Goal: Complete application form

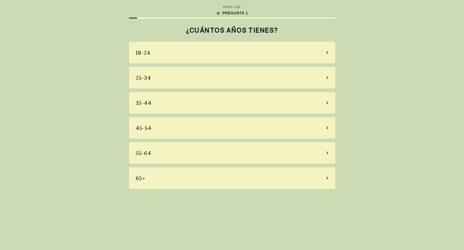
click at [164, 152] on div "55-64" at bounding box center [232, 152] width 206 height 21
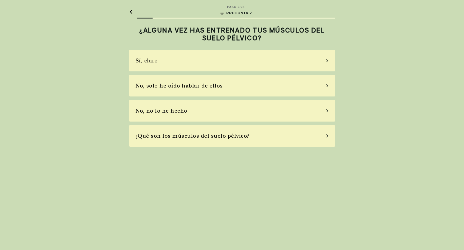
click at [196, 86] on div "No, solo he oído hablar de ellos" at bounding box center [179, 85] width 87 height 8
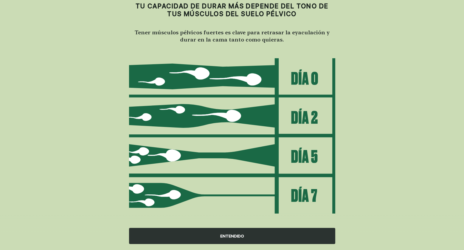
scroll to position [24, 0]
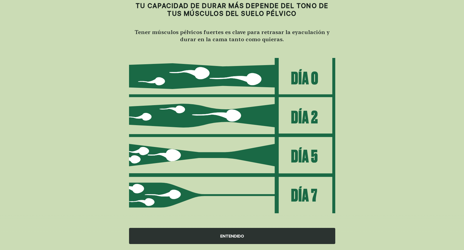
click at [233, 238] on div "ENTENDIDO" at bounding box center [232, 236] width 206 height 16
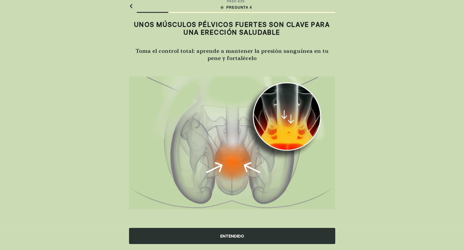
scroll to position [5, 0]
click at [232, 235] on div "ENTENDIDO" at bounding box center [232, 236] width 206 height 16
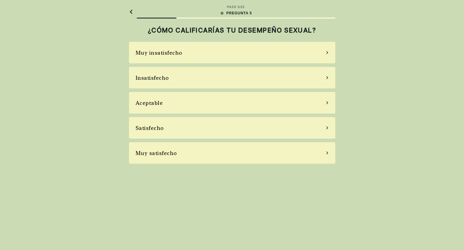
scroll to position [0, 0]
click at [171, 130] on div "Satisfecho" at bounding box center [232, 127] width 206 height 21
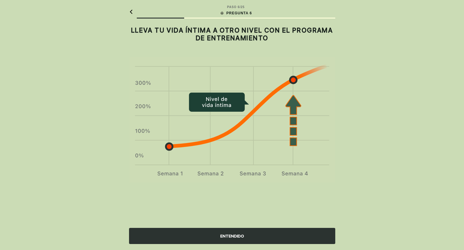
click at [232, 235] on div "ENTENDIDO" at bounding box center [232, 236] width 206 height 16
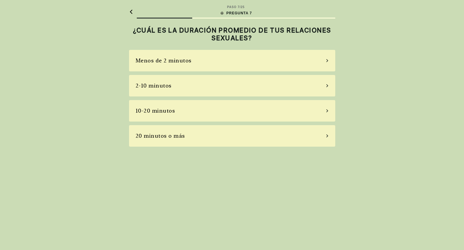
click at [168, 83] on div "2-10 minutos" at bounding box center [154, 85] width 36 height 8
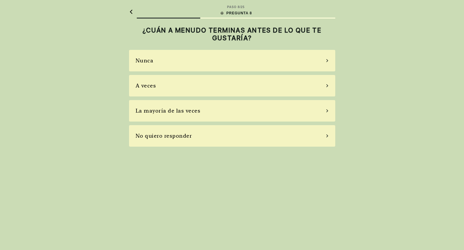
click at [191, 112] on div "La mayoría de las veces" at bounding box center [168, 110] width 65 height 8
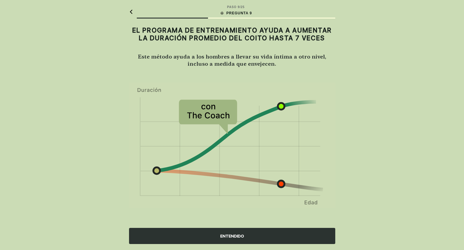
scroll to position [7, 0]
click at [229, 236] on div "ENTENDIDO" at bounding box center [232, 236] width 206 height 16
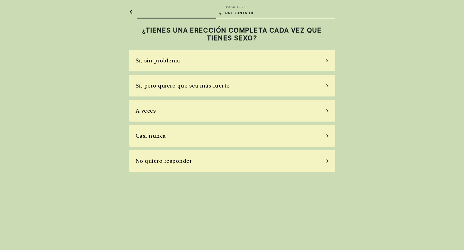
click at [162, 110] on div "A veces" at bounding box center [232, 110] width 206 height 21
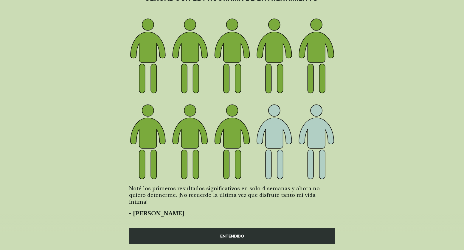
scroll to position [37, 0]
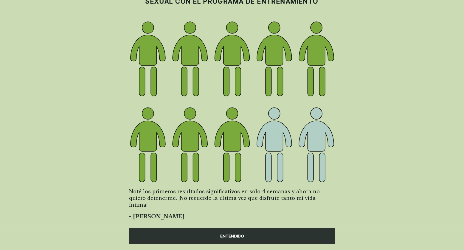
click at [228, 235] on div "ENTENDIDO" at bounding box center [232, 236] width 206 height 16
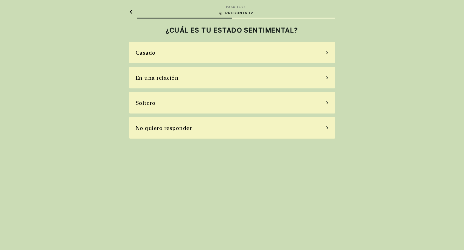
click at [185, 79] on div "En una relación" at bounding box center [232, 77] width 206 height 21
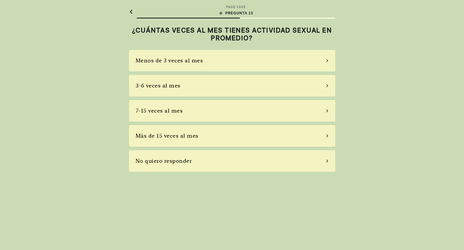
click at [182, 85] on div "3-6 veces al mes" at bounding box center [232, 85] width 206 height 21
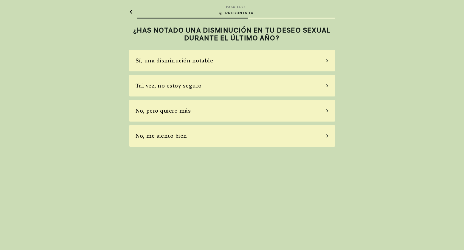
scroll to position [0, 0]
click at [184, 60] on div "Sí, una disminución notable" at bounding box center [175, 60] width 78 height 8
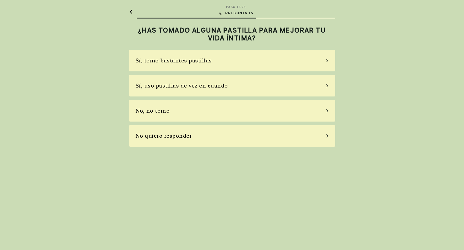
scroll to position [0, 0]
click at [189, 86] on div "Sí, uso pastillas de vez en cuando" at bounding box center [182, 85] width 92 height 8
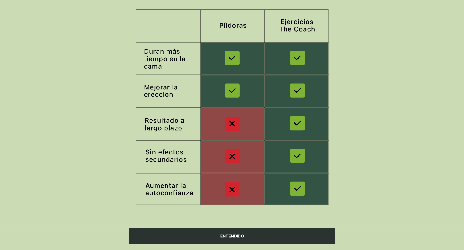
scroll to position [67, 0]
click at [232, 235] on div "ENTENDIDO" at bounding box center [232, 236] width 206 height 16
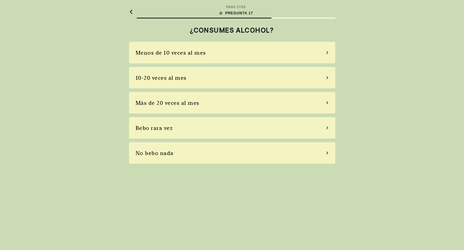
scroll to position [0, 0]
click at [167, 77] on div "10-20 veces al mes" at bounding box center [161, 78] width 51 height 8
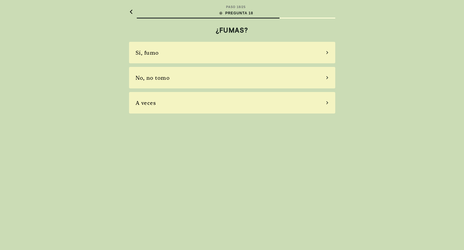
scroll to position [0, 0]
click at [163, 103] on div "A veces" at bounding box center [232, 102] width 206 height 21
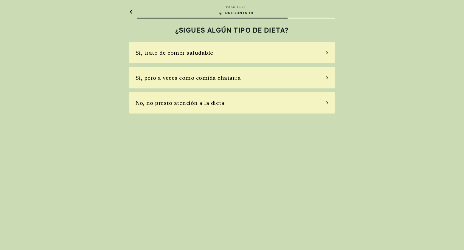
scroll to position [0, 0]
click at [187, 77] on div "Sí, pero a veces como comida chatarra" at bounding box center [189, 78] width 106 height 8
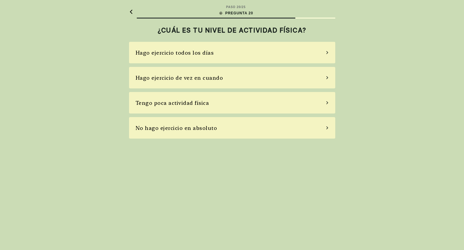
scroll to position [0, 0]
click at [174, 77] on div "Hago ejercicio de vez en cuando" at bounding box center [180, 78] width 88 height 8
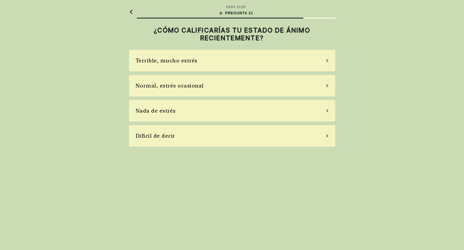
click at [204, 84] on div "Normal, estrés ocasional" at bounding box center [232, 85] width 206 height 21
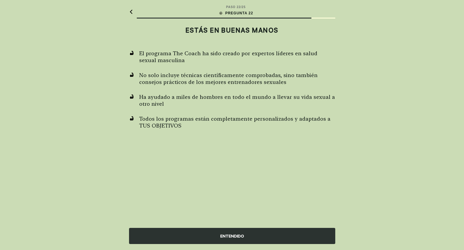
click at [237, 237] on div "ENTENDIDO" at bounding box center [232, 236] width 206 height 16
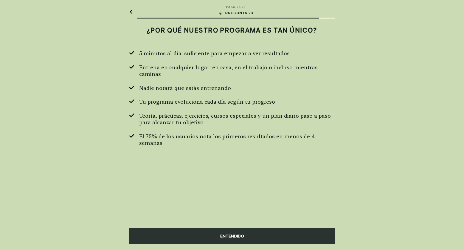
scroll to position [0, 0]
click at [235, 236] on div "ENTENDIDO" at bounding box center [232, 236] width 206 height 16
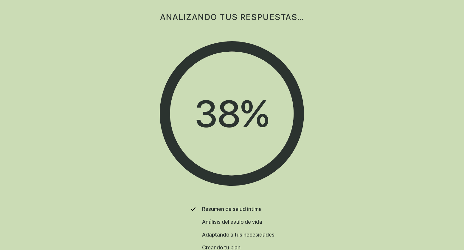
scroll to position [0, 0]
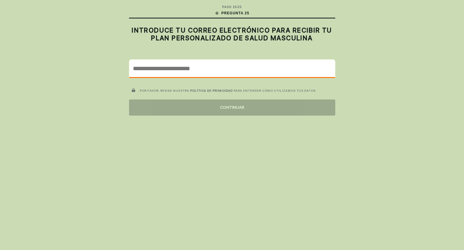
click at [166, 69] on input "email" at bounding box center [232, 68] width 206 height 17
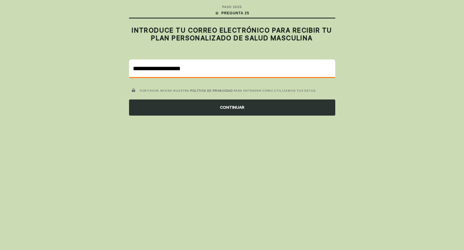
type input "**********"
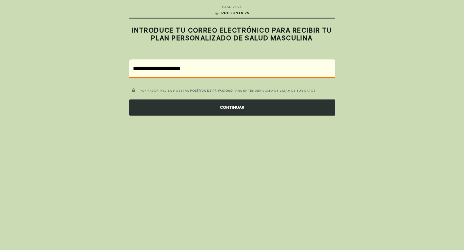
click at [233, 109] on div "CONTINUAR" at bounding box center [232, 107] width 206 height 16
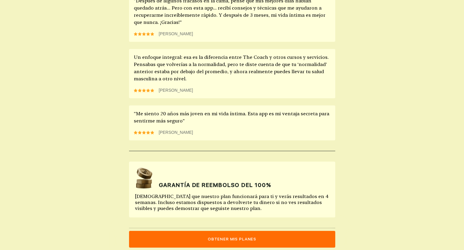
scroll to position [531, 0]
